Goal: Task Accomplishment & Management: Use online tool/utility

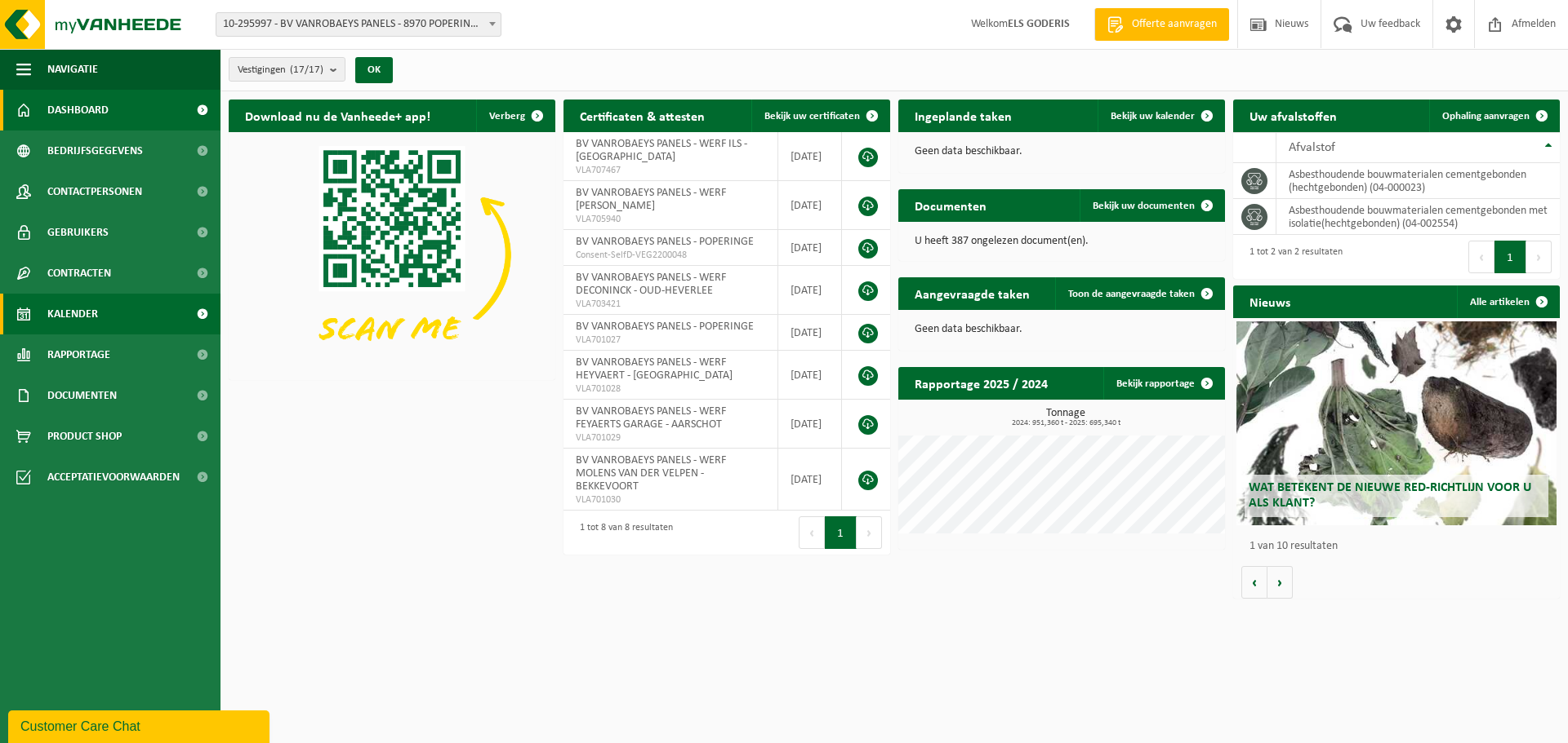
click at [85, 318] on span "Kalender" at bounding box center [73, 314] width 50 height 41
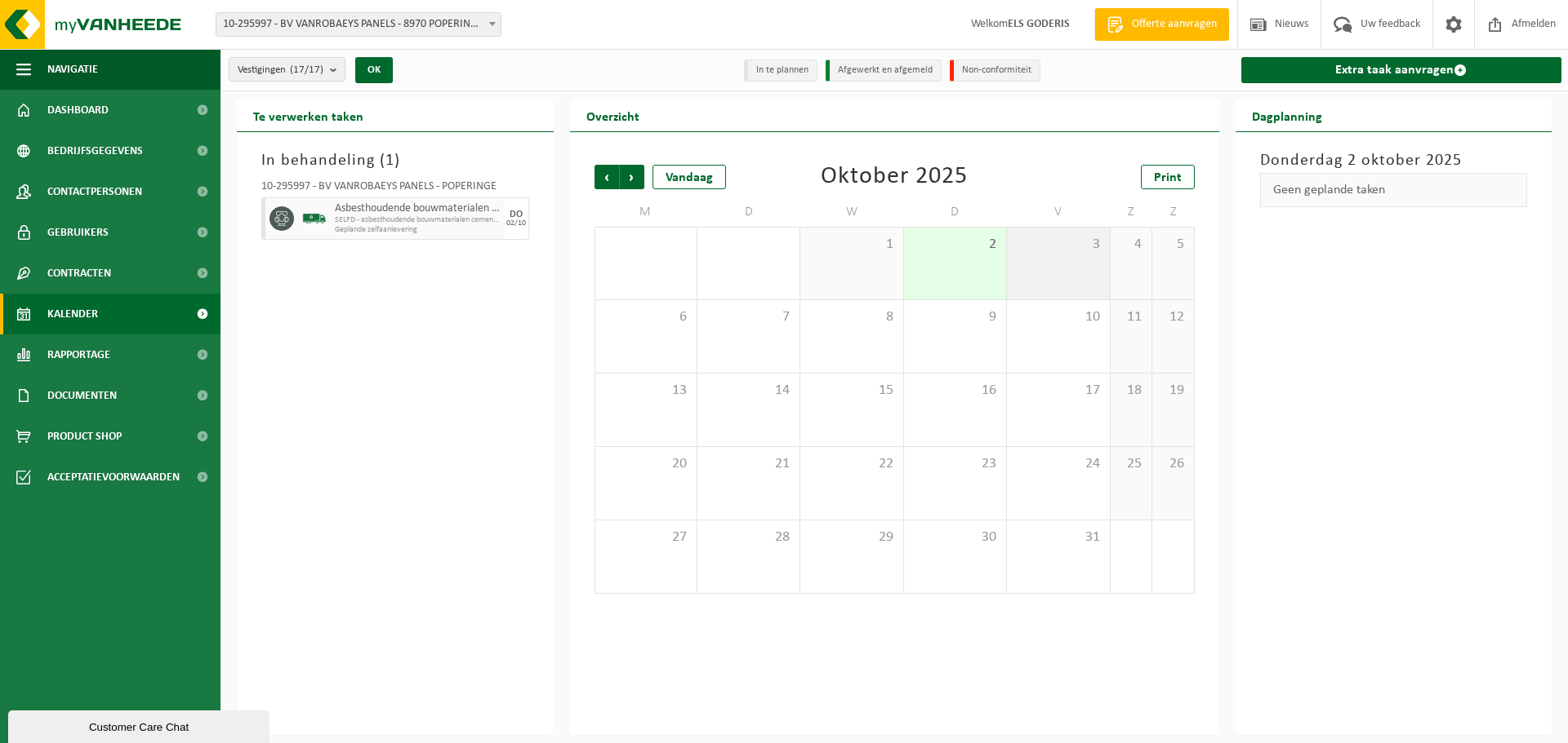
click at [1027, 254] on div "3" at bounding box center [1058, 263] width 102 height 72
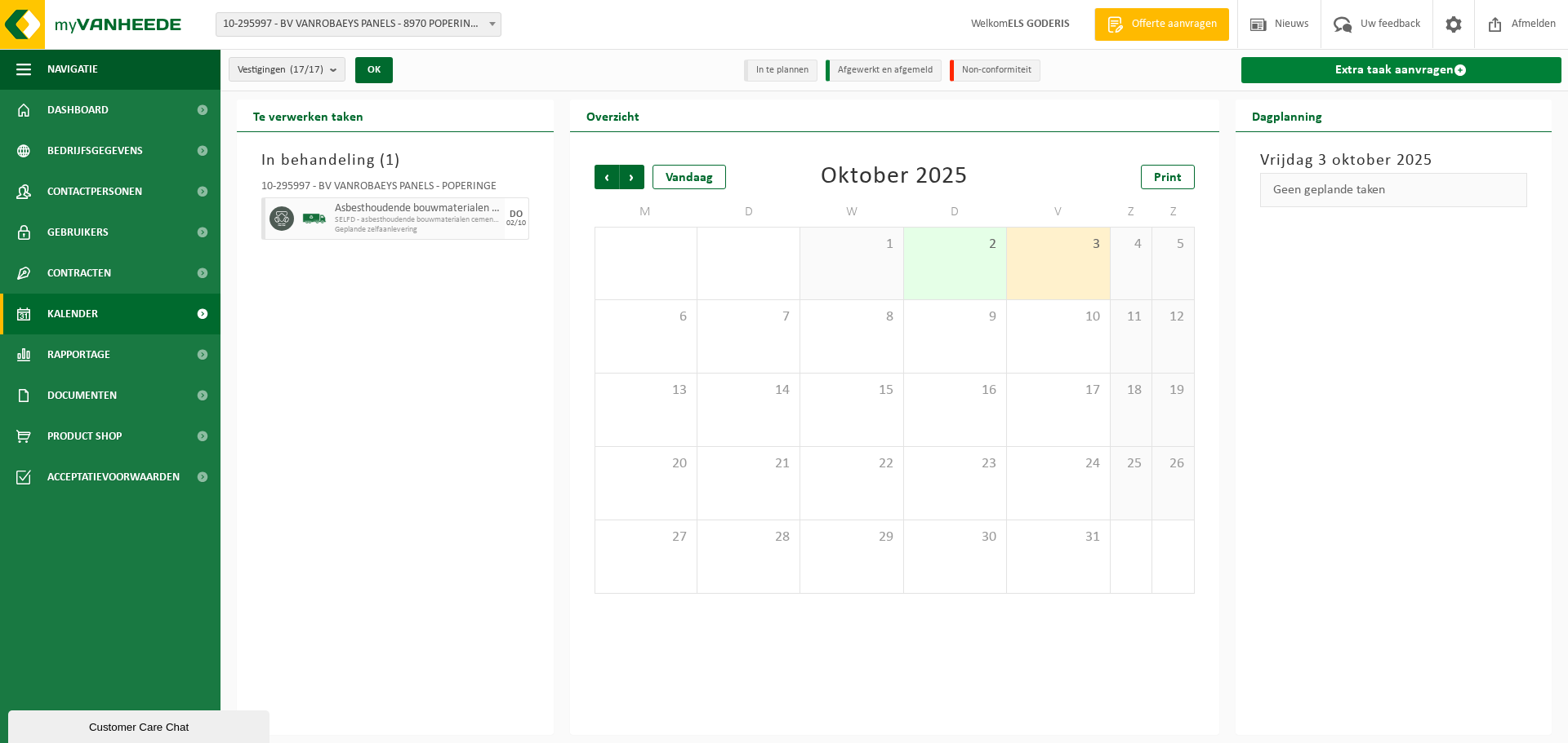
click at [1378, 76] on link "Extra taak aanvragen" at bounding box center [1401, 70] width 320 height 26
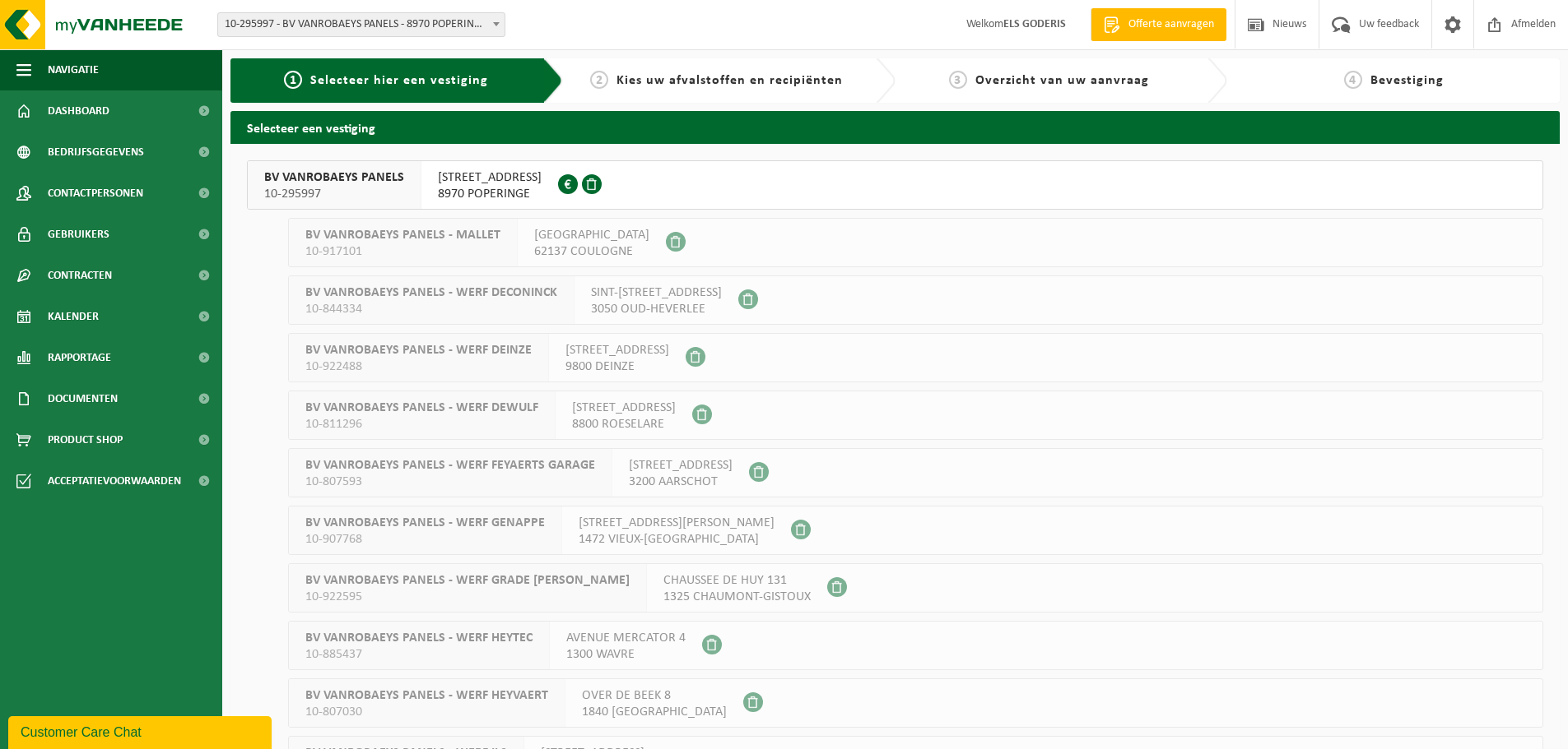
click at [343, 184] on span "BV VANROBAEYS PANELS" at bounding box center [333, 178] width 140 height 17
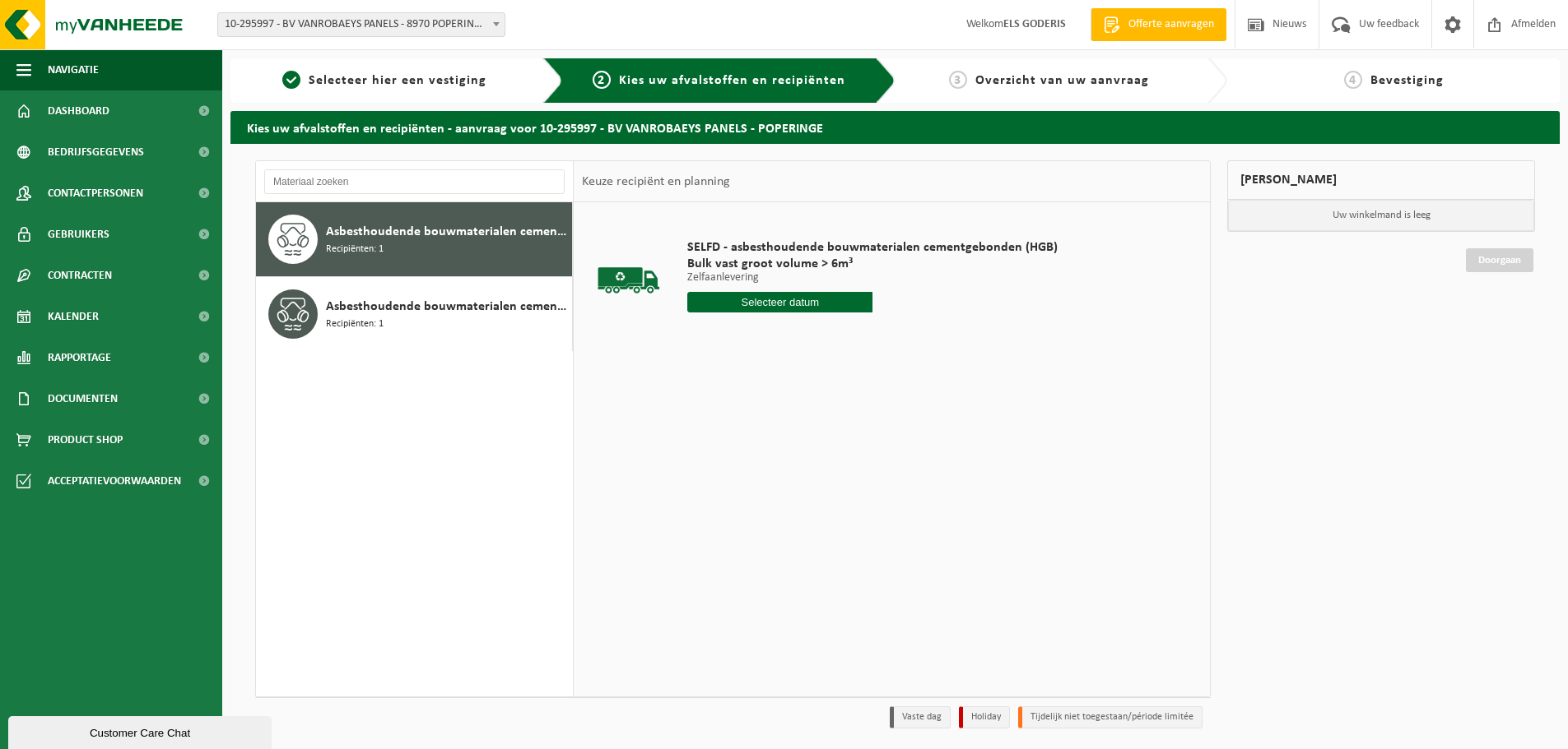
click at [400, 247] on div "Asbesthoudende bouwmaterialen cementgebonden (hechtgebonden) Recipiënten: 1" at bounding box center [447, 239] width 242 height 50
click at [760, 306] on input "text" at bounding box center [779, 302] width 185 height 21
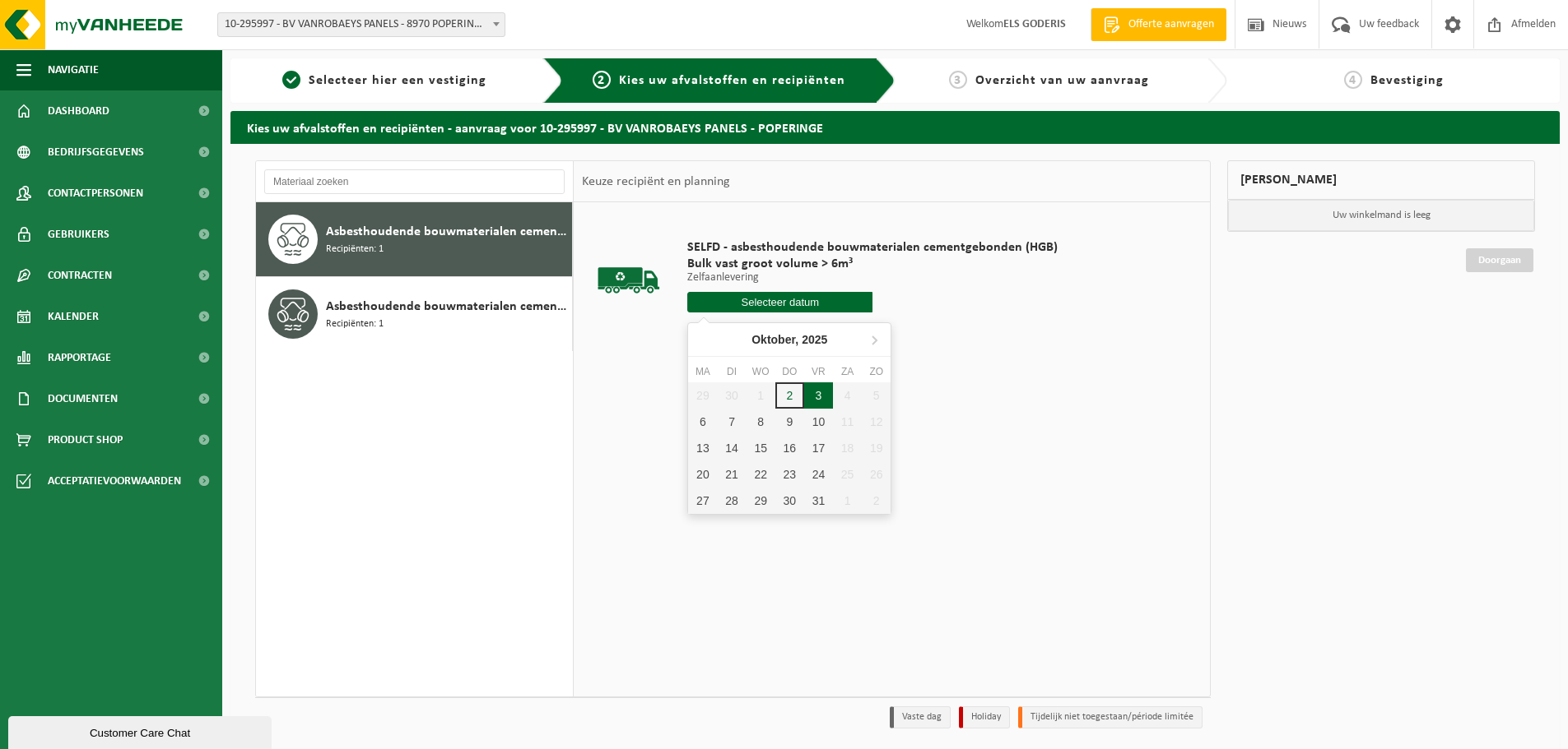
click at [821, 402] on div "3" at bounding box center [818, 396] width 29 height 26
type input "Van 2025-10-03"
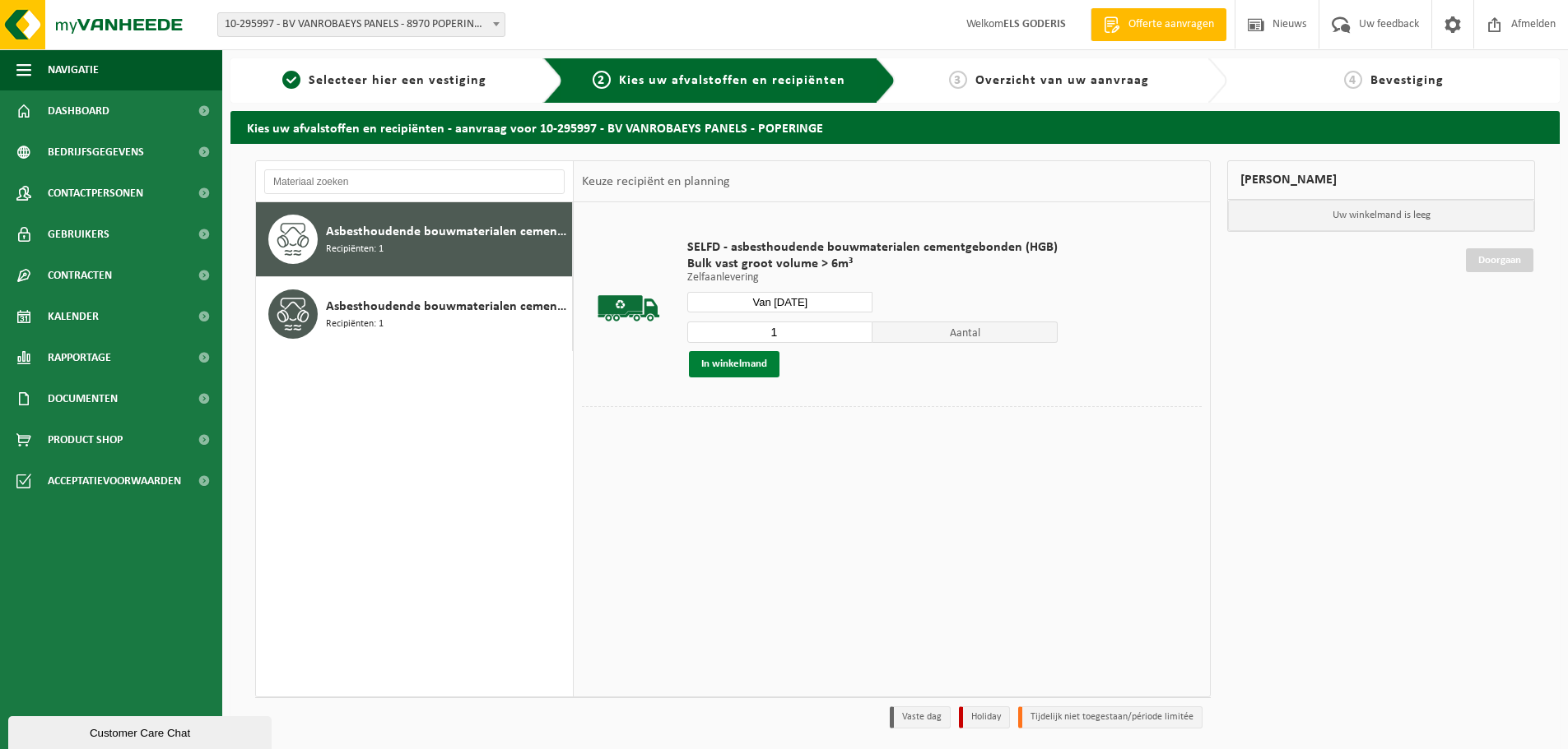
click at [749, 365] on button "In winkelmand" at bounding box center [734, 364] width 90 height 26
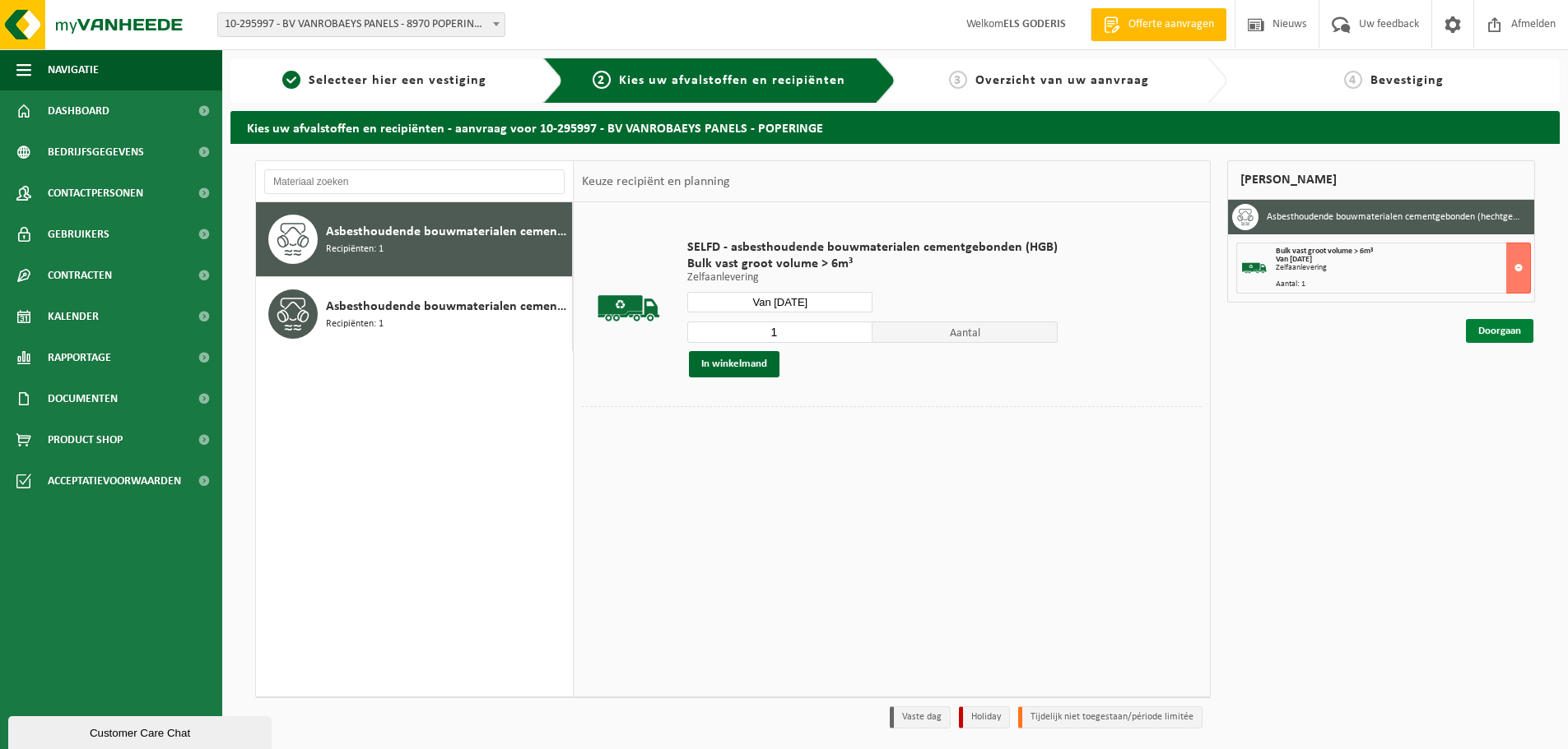
click at [1494, 334] on link "Doorgaan" at bounding box center [1499, 330] width 68 height 23
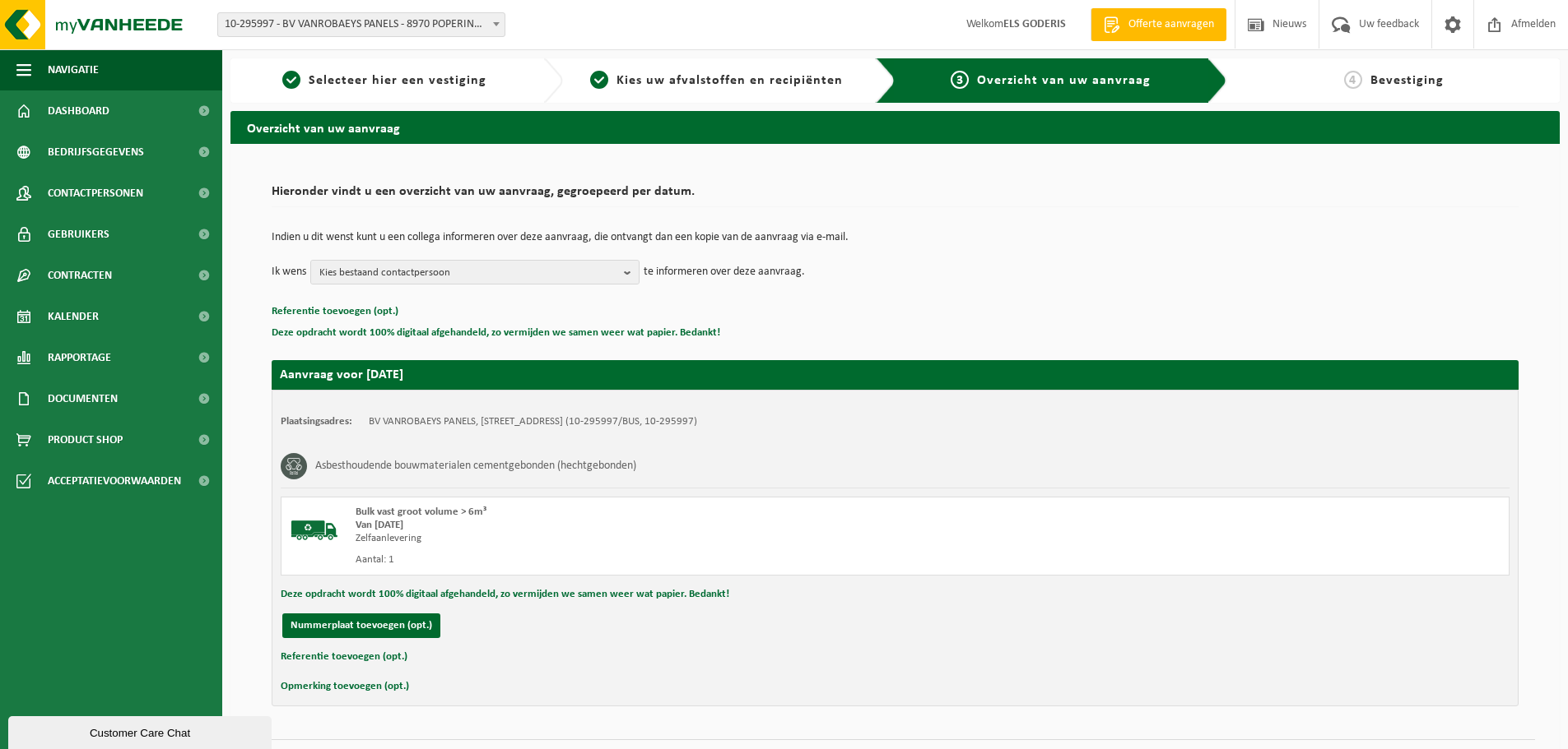
click at [335, 662] on button "Referentie toevoegen (opt.)" at bounding box center [344, 657] width 127 height 22
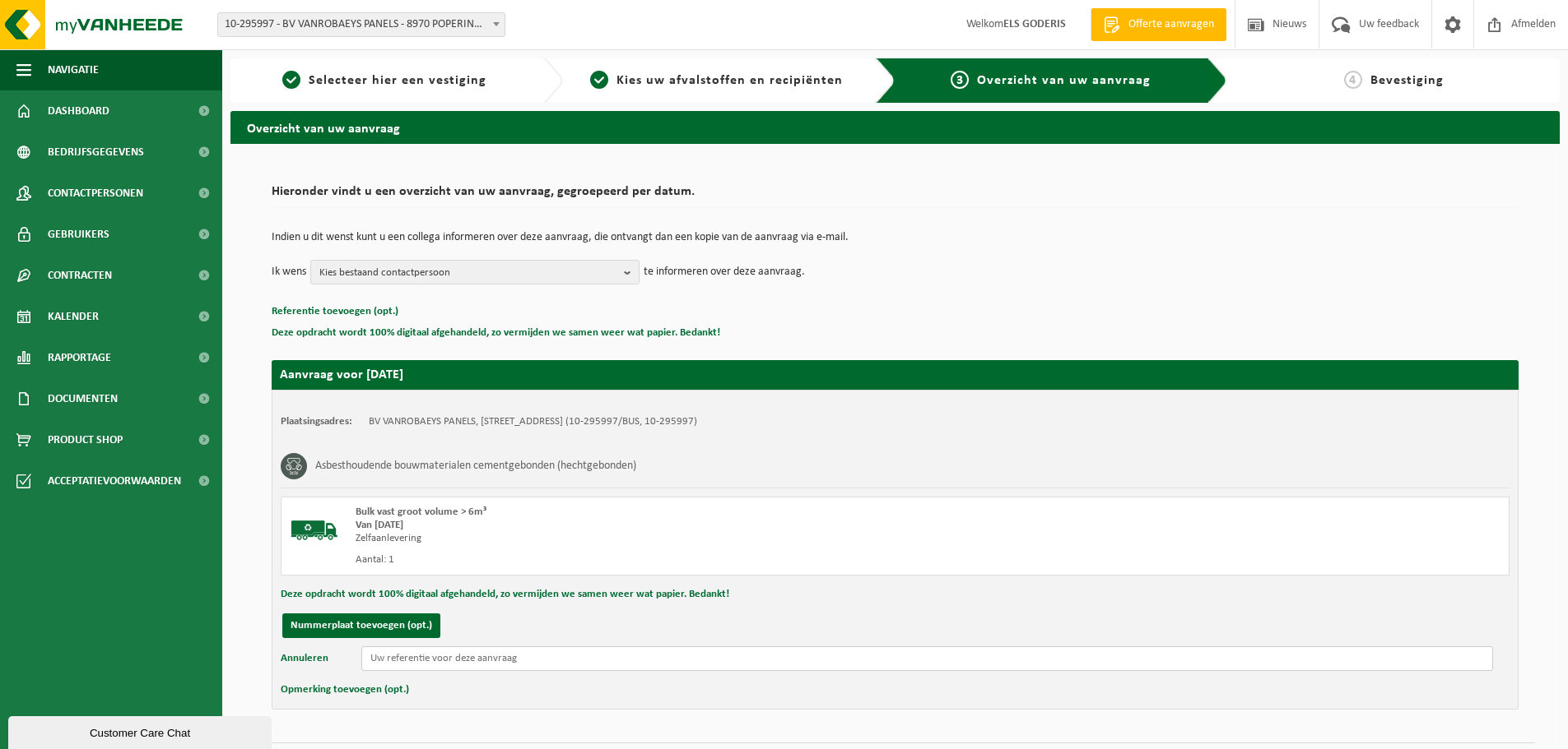
click at [423, 662] on input "text" at bounding box center [927, 659] width 1131 height 24
click at [426, 652] on input "text" at bounding box center [927, 659] width 1131 height 24
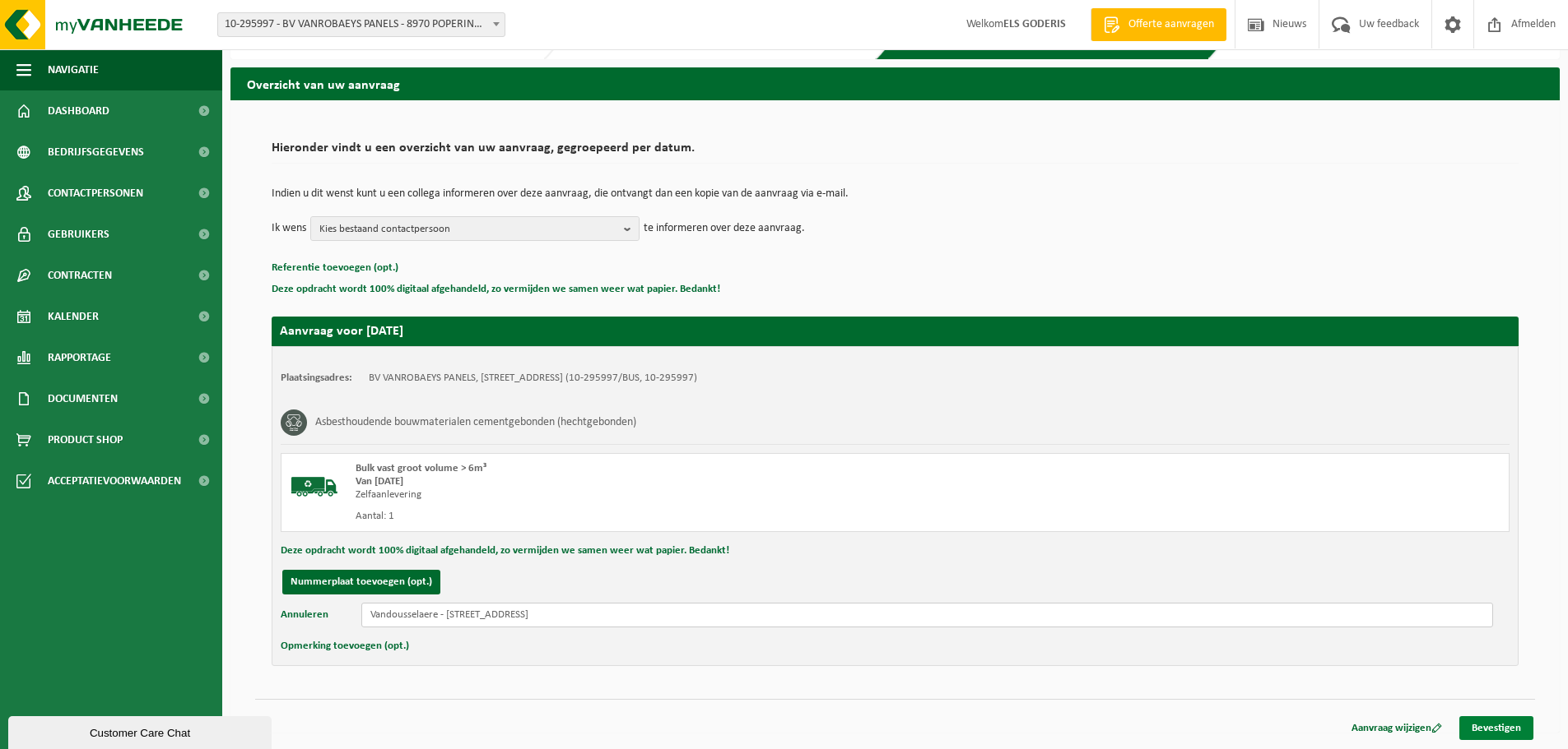
type input "Vandousselaere - Ieperse Heerweg 17 - 8820 Torhout"
click at [1470, 728] on link "Bevestigen" at bounding box center [1496, 727] width 74 height 23
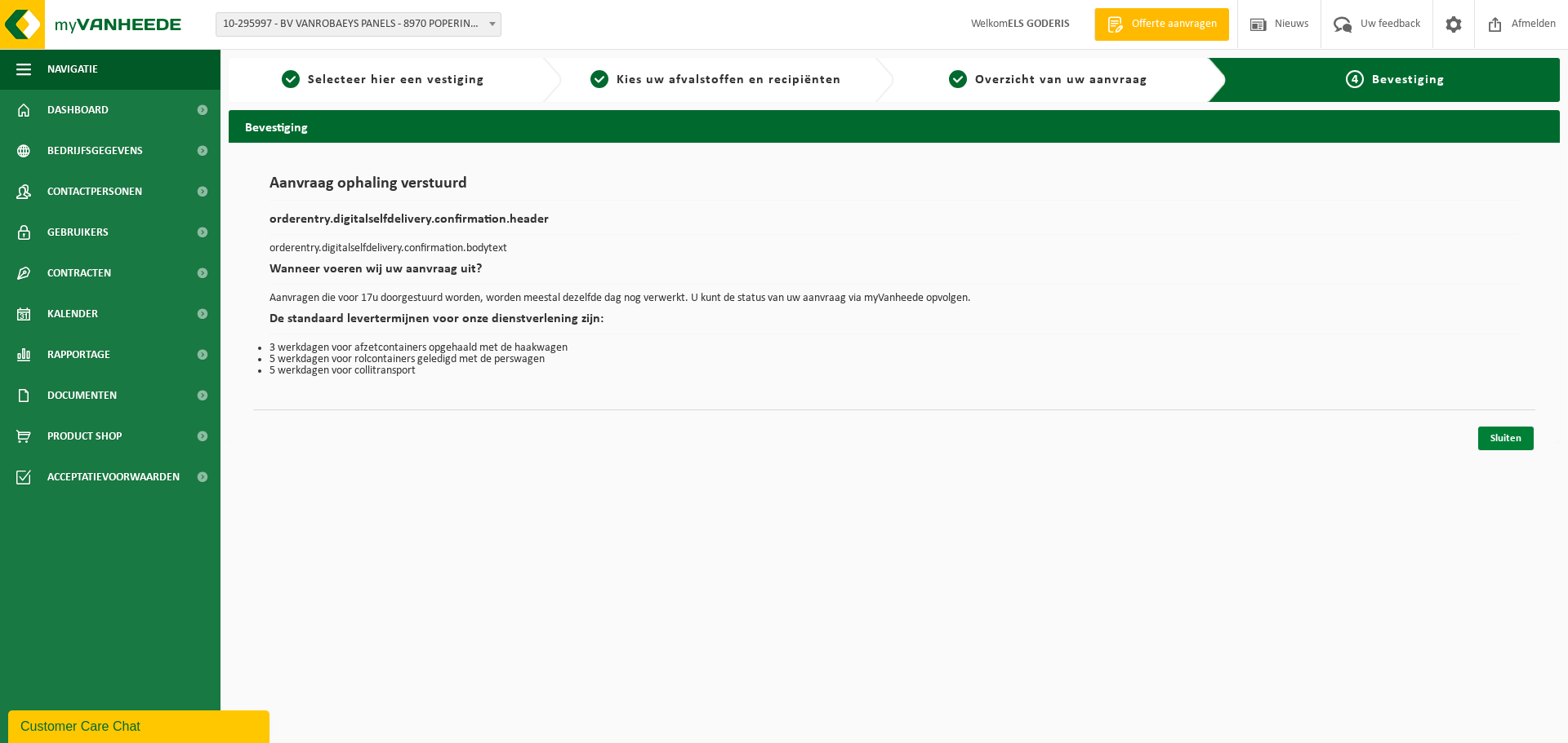
click at [1503, 442] on link "Sluiten" at bounding box center [1506, 438] width 56 height 23
